Goal: Transaction & Acquisition: Obtain resource

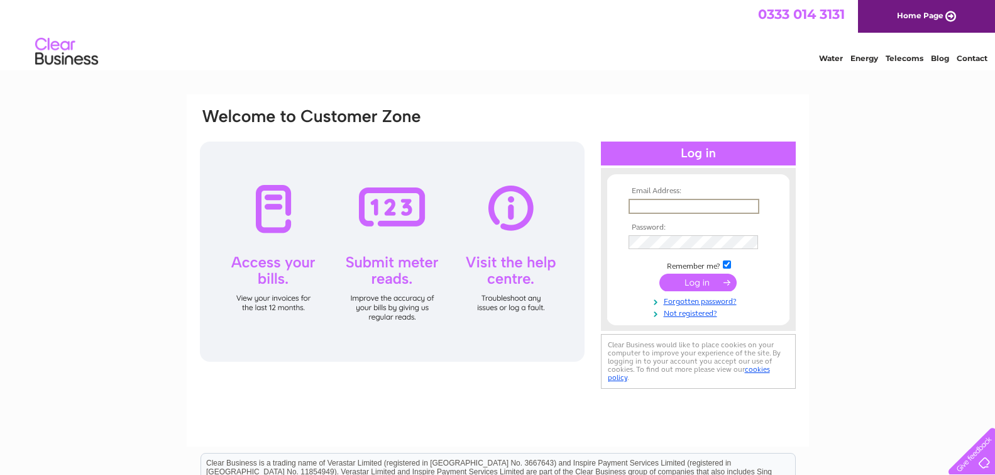
click at [672, 206] on input "text" at bounding box center [694, 206] width 131 height 15
drag, startPoint x: 747, startPoint y: 208, endPoint x: 612, endPoint y: 207, distance: 134.5
click at [612, 207] on form "Email Address: [EMAIL_ADDRESS][DOMAIN_NAME] Password:" at bounding box center [698, 252] width 182 height 131
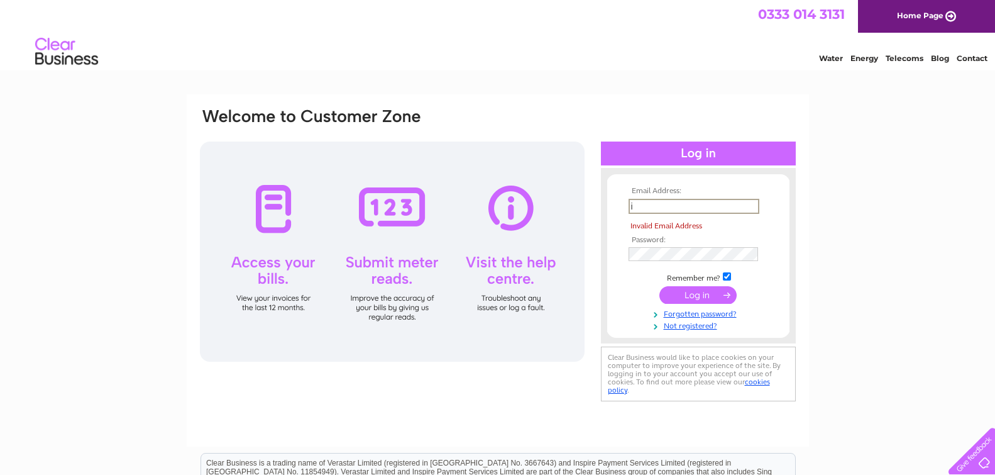
type input "[EMAIL_ADDRESS][DOMAIN_NAME]"
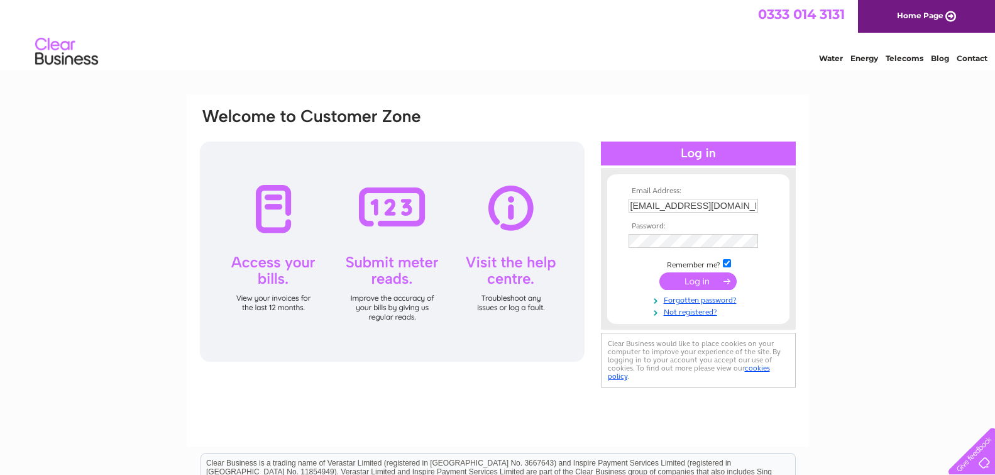
click at [703, 283] on input "submit" at bounding box center [697, 281] width 77 height 18
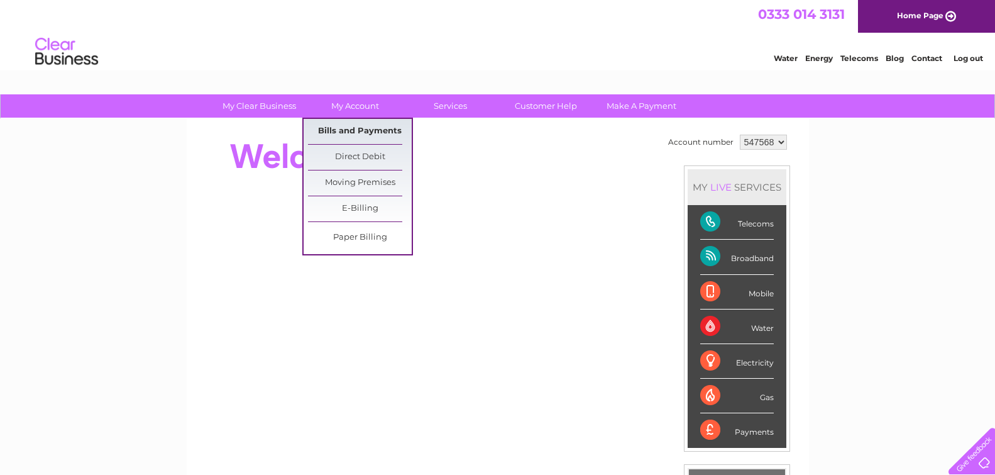
click at [336, 136] on link "Bills and Payments" at bounding box center [360, 131] width 104 height 25
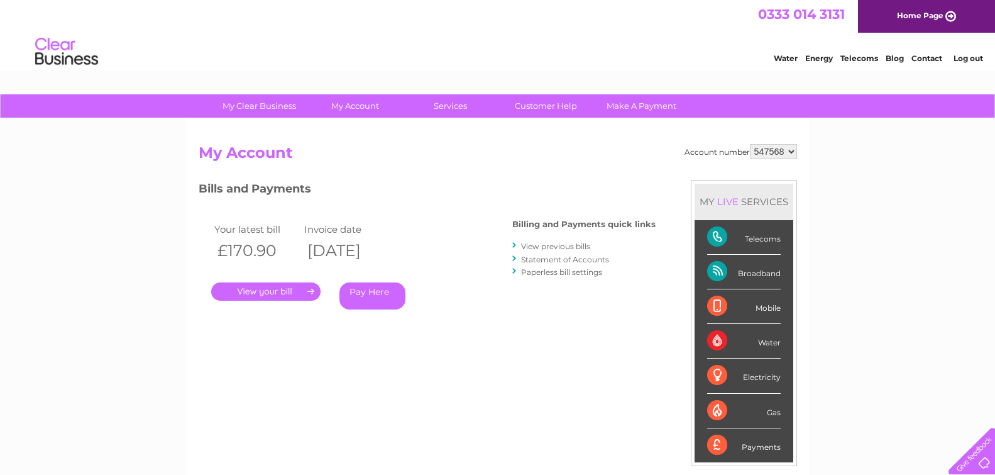
click at [554, 246] on link "View previous bills" at bounding box center [555, 245] width 69 height 9
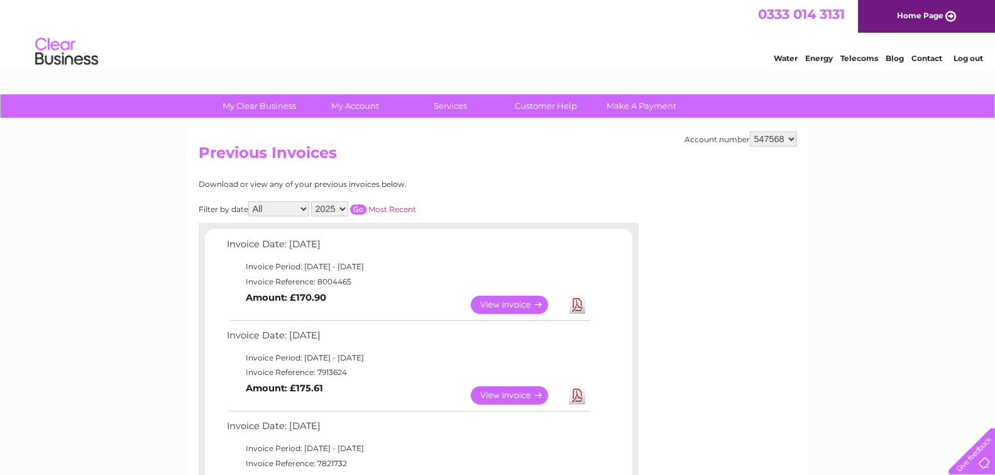
scroll to position [133, 0]
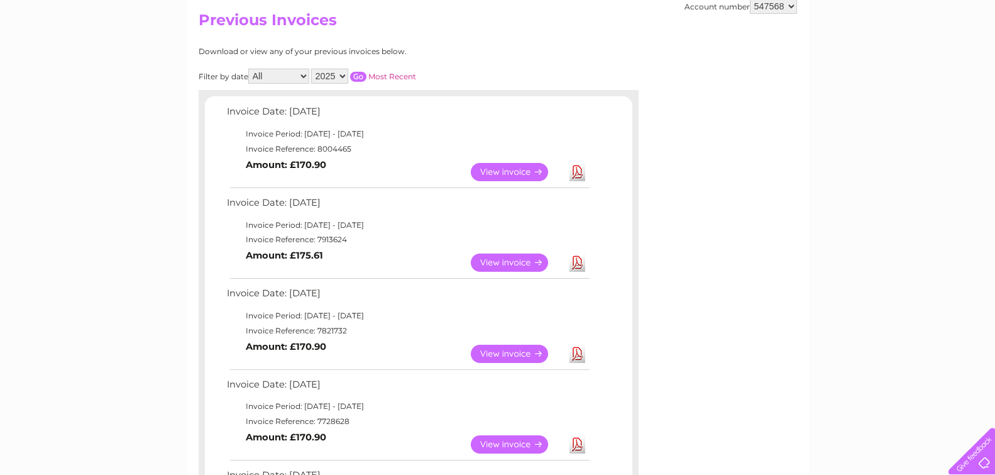
click at [575, 356] on link "Download" at bounding box center [577, 353] width 16 height 18
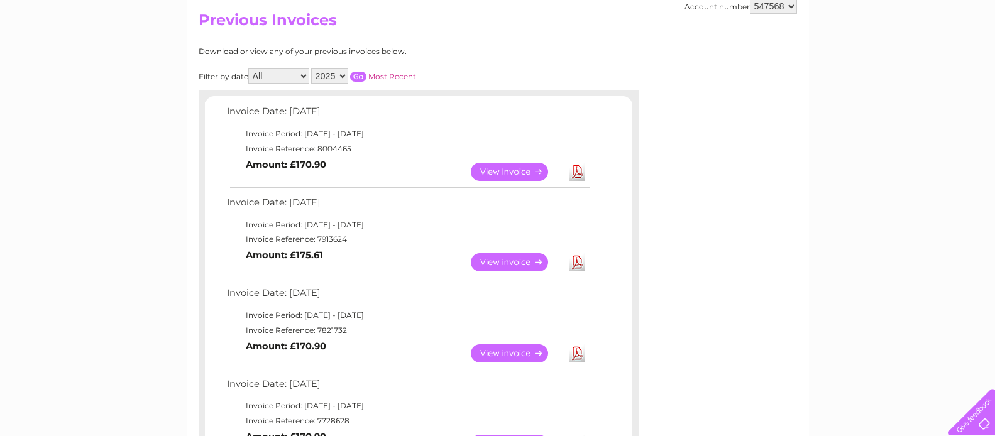
click at [573, 265] on link "Download" at bounding box center [577, 262] width 16 height 18
click at [575, 174] on link "Download" at bounding box center [577, 172] width 16 height 18
